Goal: Task Accomplishment & Management: Manage account settings

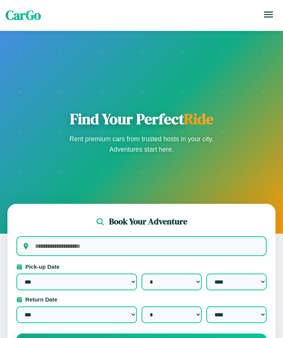
select select "*"
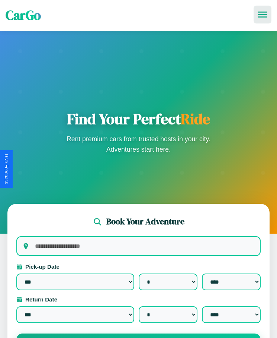
click at [263, 15] on icon at bounding box center [262, 15] width 9 height 6
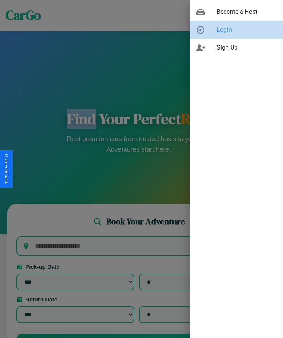
click at [236, 30] on span "Login" at bounding box center [247, 29] width 60 height 9
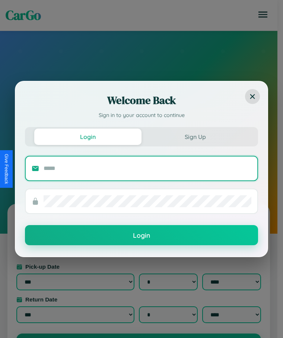
click at [147, 168] on input "text" at bounding box center [148, 168] width 208 height 12
type input "**********"
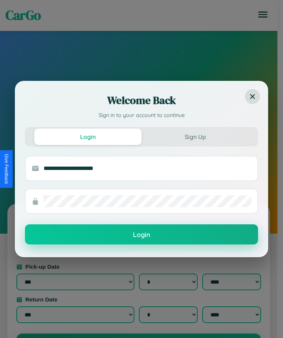
click at [141, 234] on button "Login" at bounding box center [141, 234] width 233 height 20
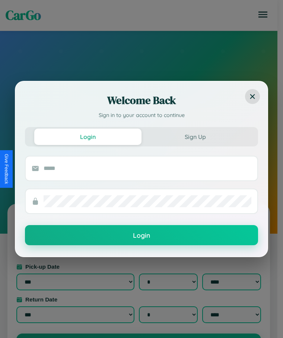
scroll to position [118, 0]
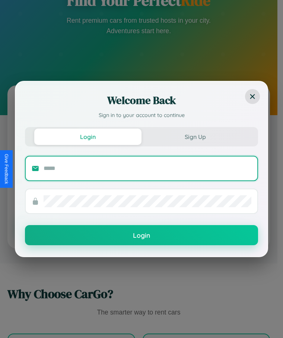
click at [138, 169] on input "text" at bounding box center [148, 168] width 208 height 12
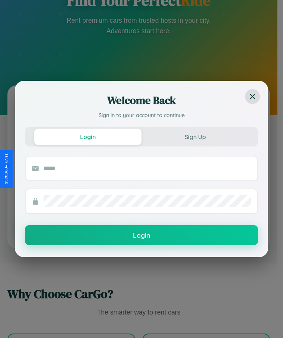
click at [138, 128] on div "Login Sign Up" at bounding box center [141, 136] width 233 height 19
